Goal: Task Accomplishment & Management: Manage account settings

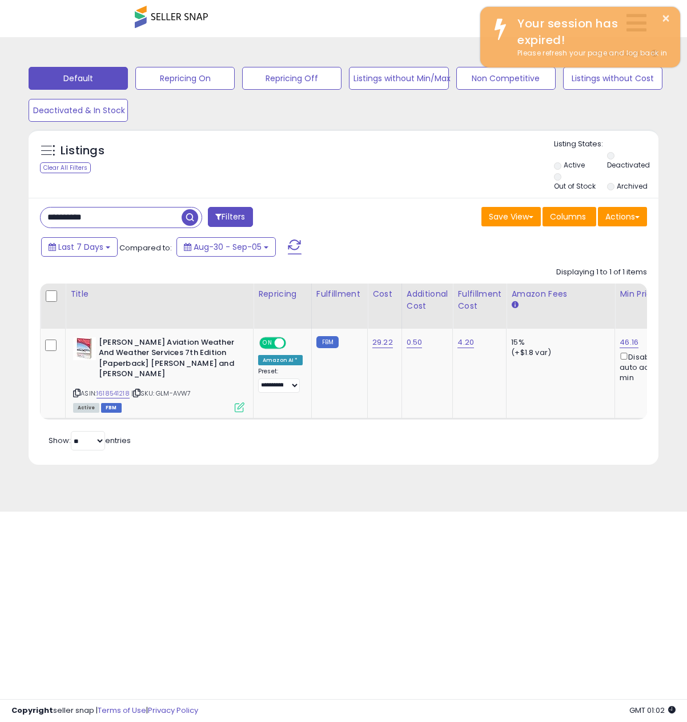
click at [399, 549] on body "Unable to login Retrieving listings data.. has not yet accepted the Terms of Us…" at bounding box center [343, 361] width 687 height 722
